Goal: Answer question/provide support: Share knowledge or assist other users

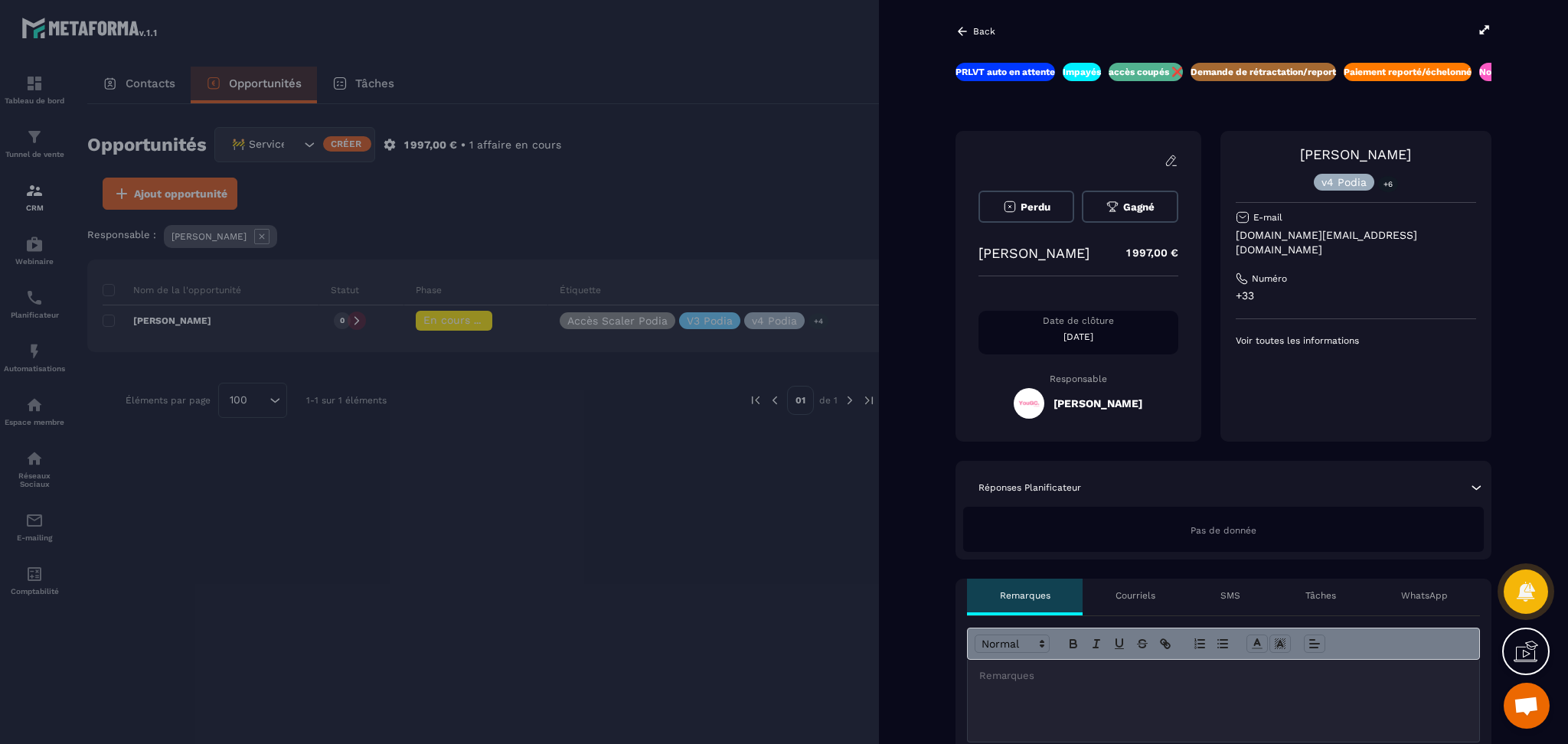
click at [1083, 64] on div "Impayés" at bounding box center [1081, 72] width 38 height 18
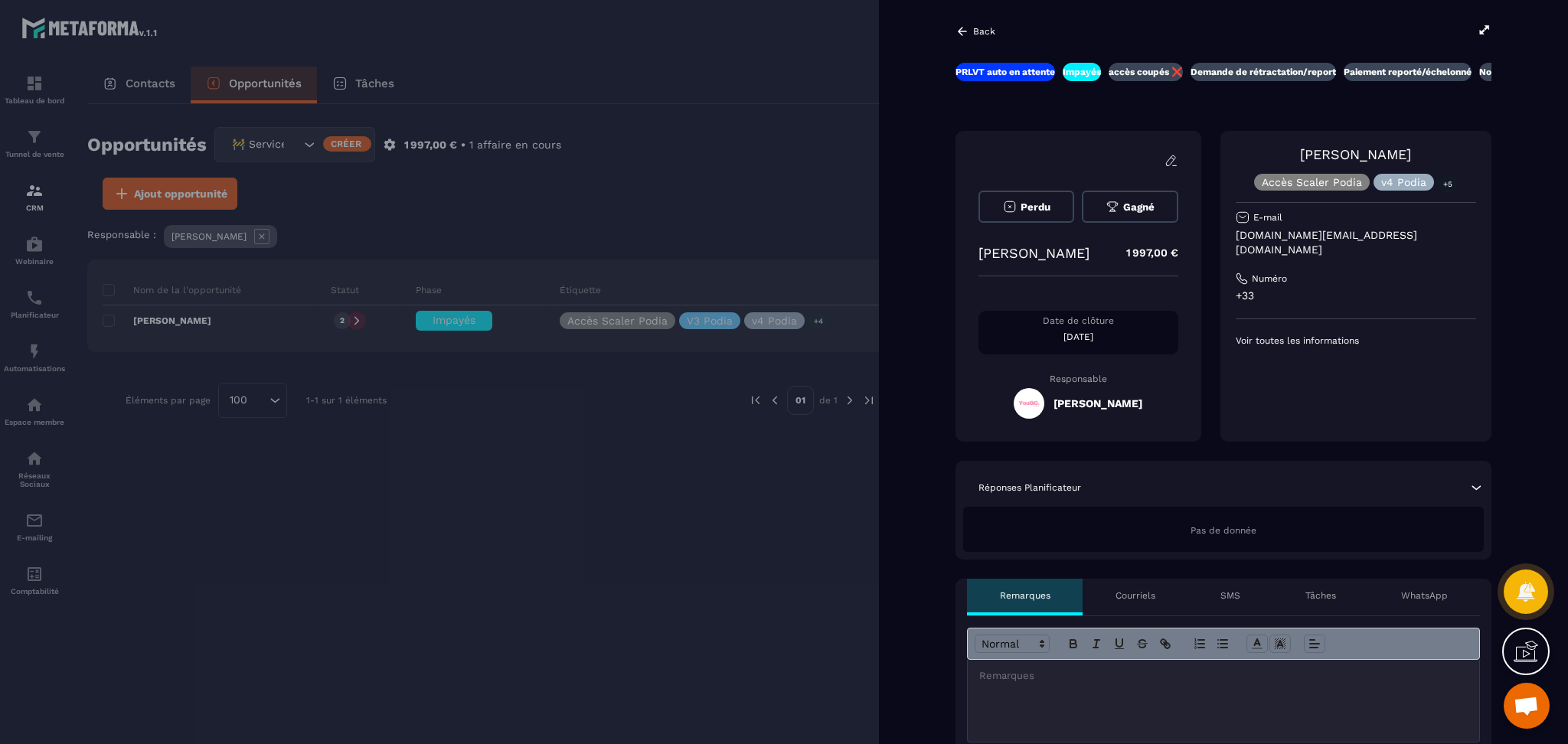
drag, startPoint x: 1028, startPoint y: 699, endPoint x: 1051, endPoint y: 686, distance: 26.4
click at [1028, 699] on div at bounding box center [1223, 700] width 511 height 81
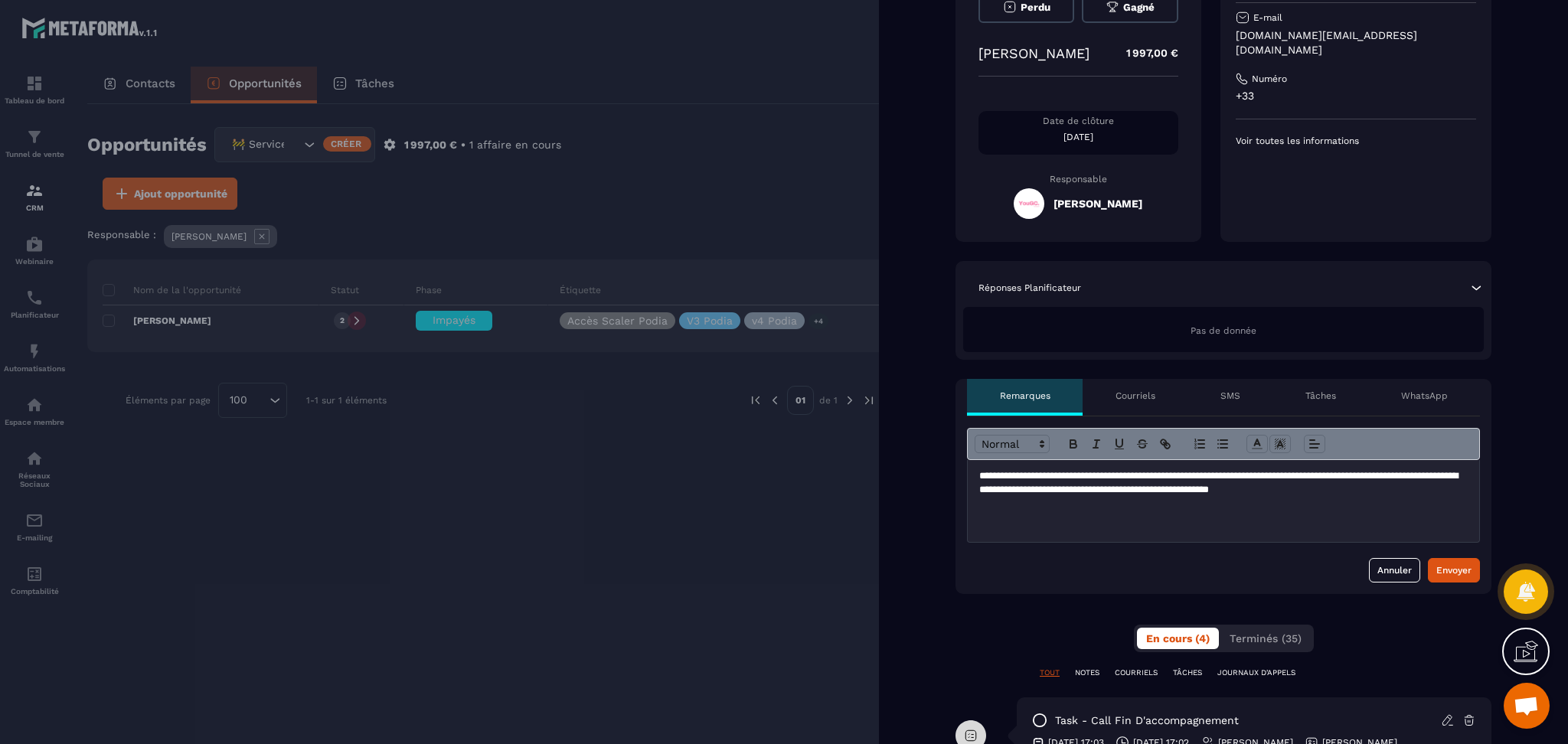
scroll to position [203, 0]
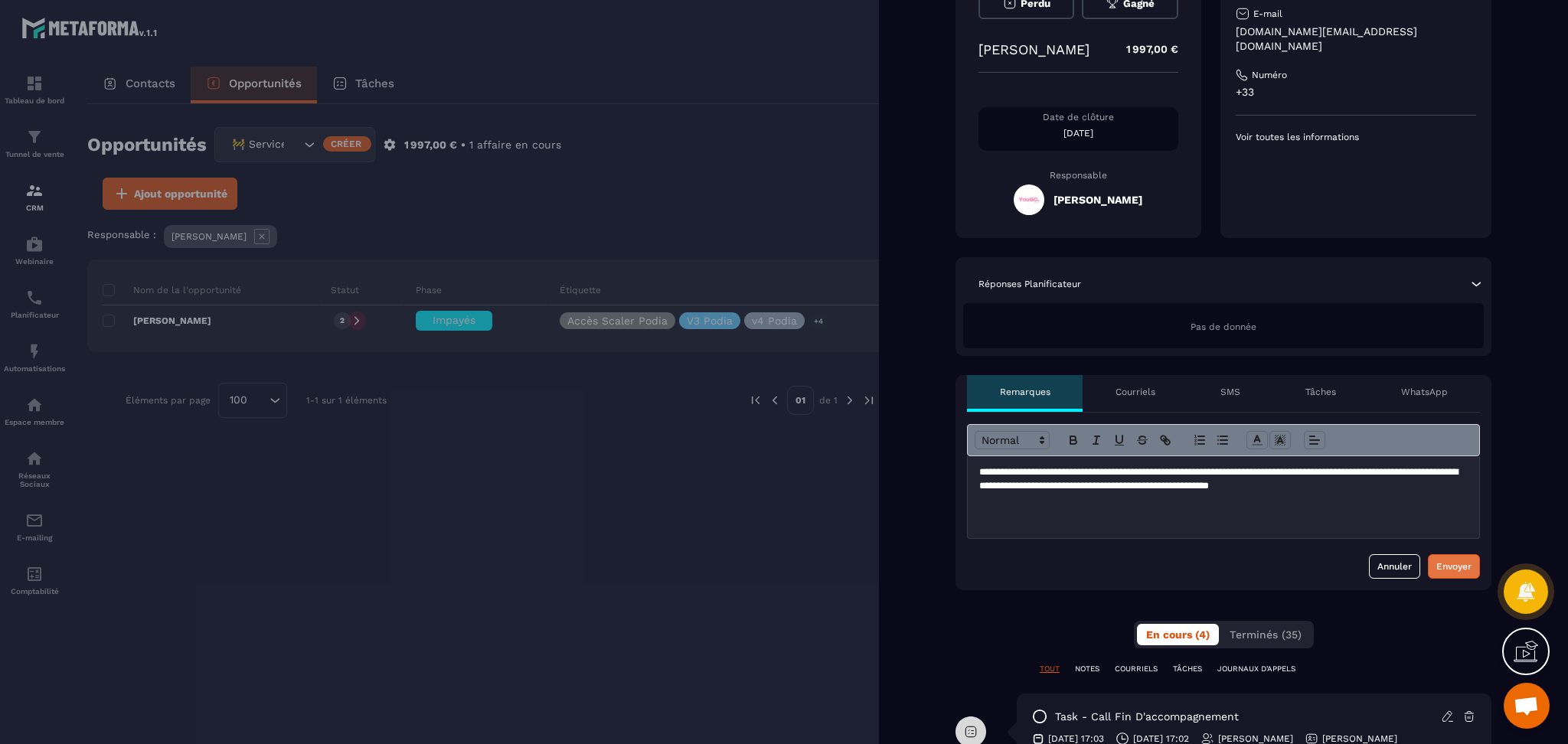
click at [1449, 562] on div "Envoyer" at bounding box center [1454, 566] width 35 height 16
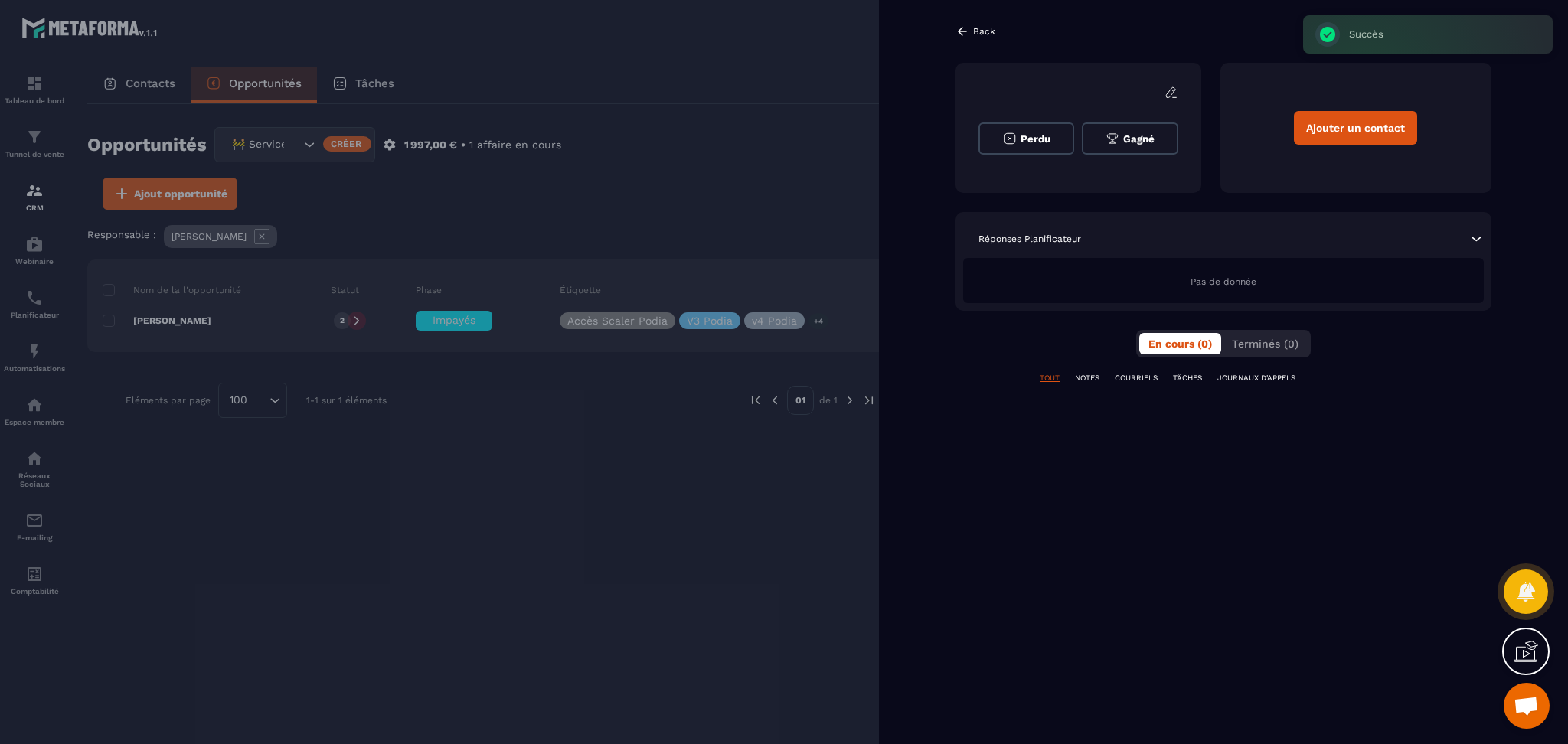
scroll to position [0, 0]
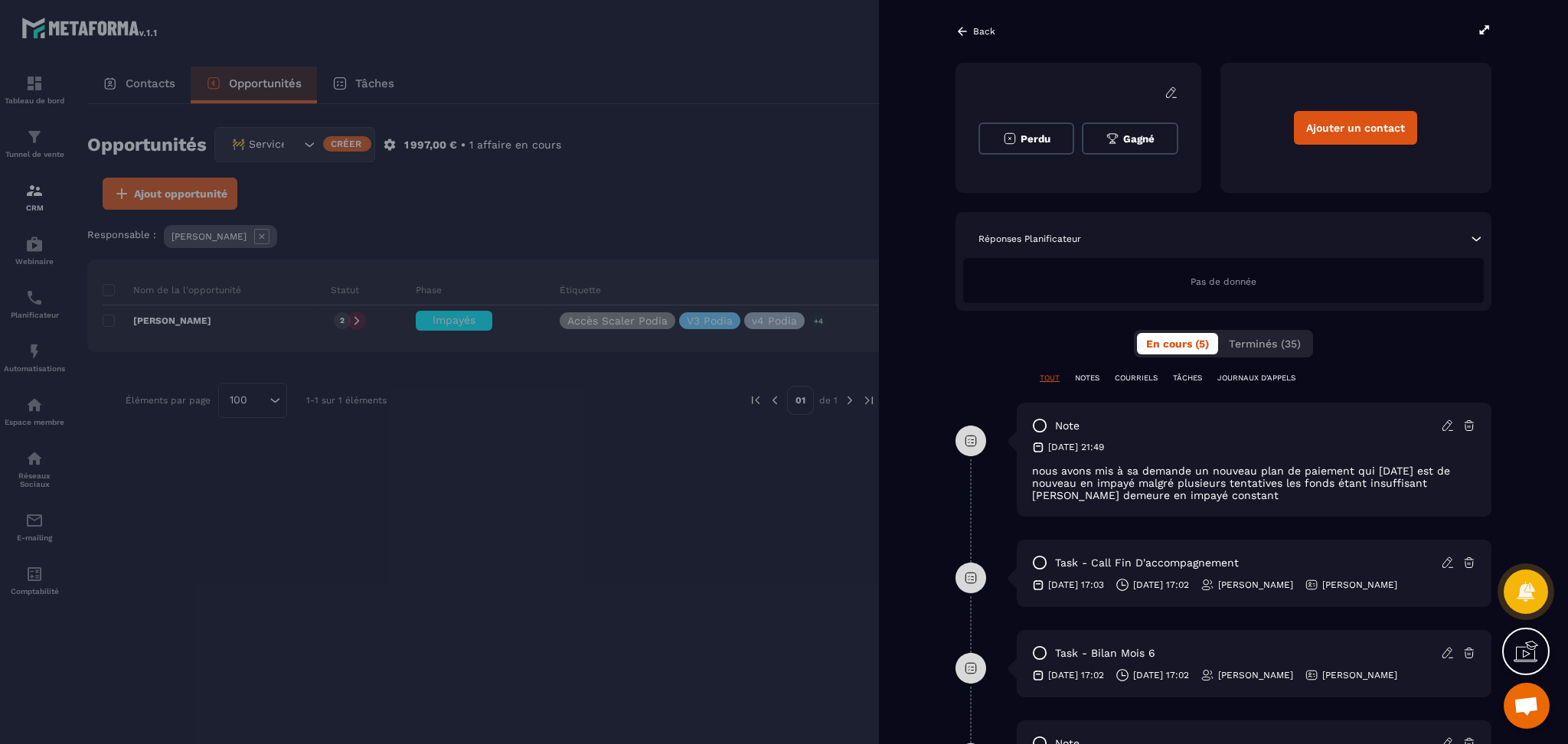
click at [1160, 234] on div "Réponses Planificateur" at bounding box center [1224, 239] width 520 height 16
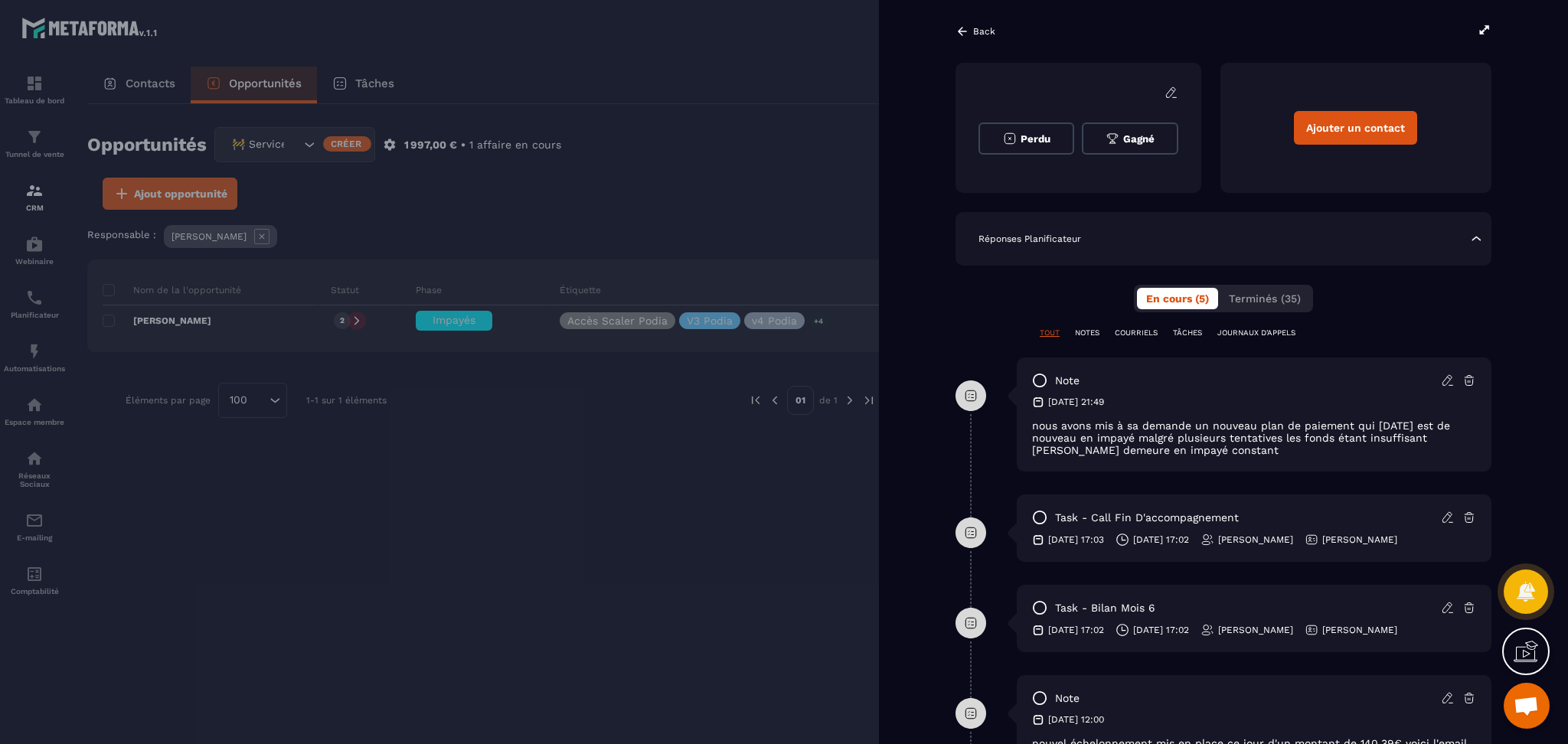
click at [779, 505] on div at bounding box center [784, 372] width 1568 height 744
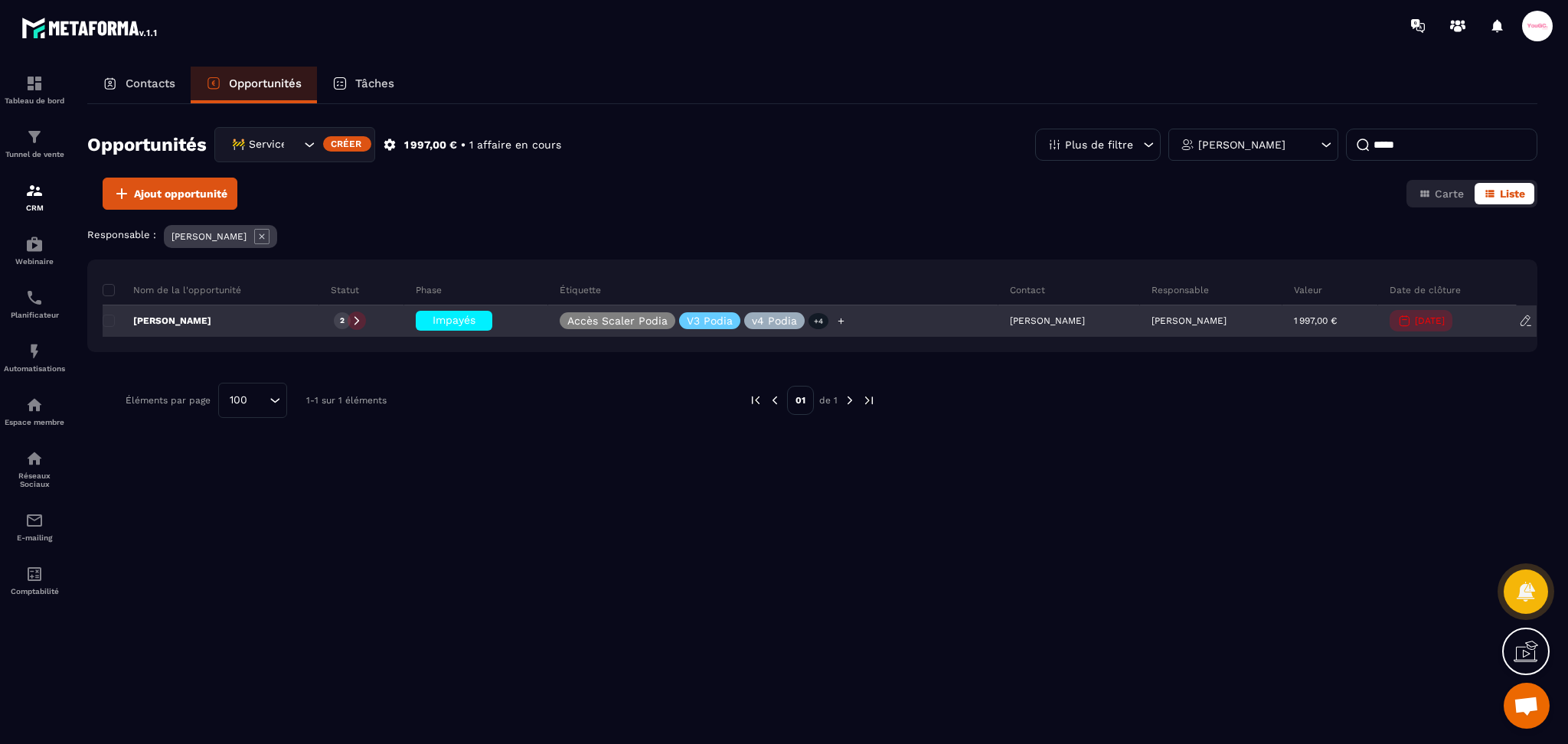
click at [864, 334] on div "Accès Scaler Podia V3 Podia v4 Podia +4" at bounding box center [773, 321] width 450 height 30
click at [273, 323] on div "[PERSON_NAME]" at bounding box center [211, 321] width 217 height 30
